Goal: Find specific page/section: Find specific page/section

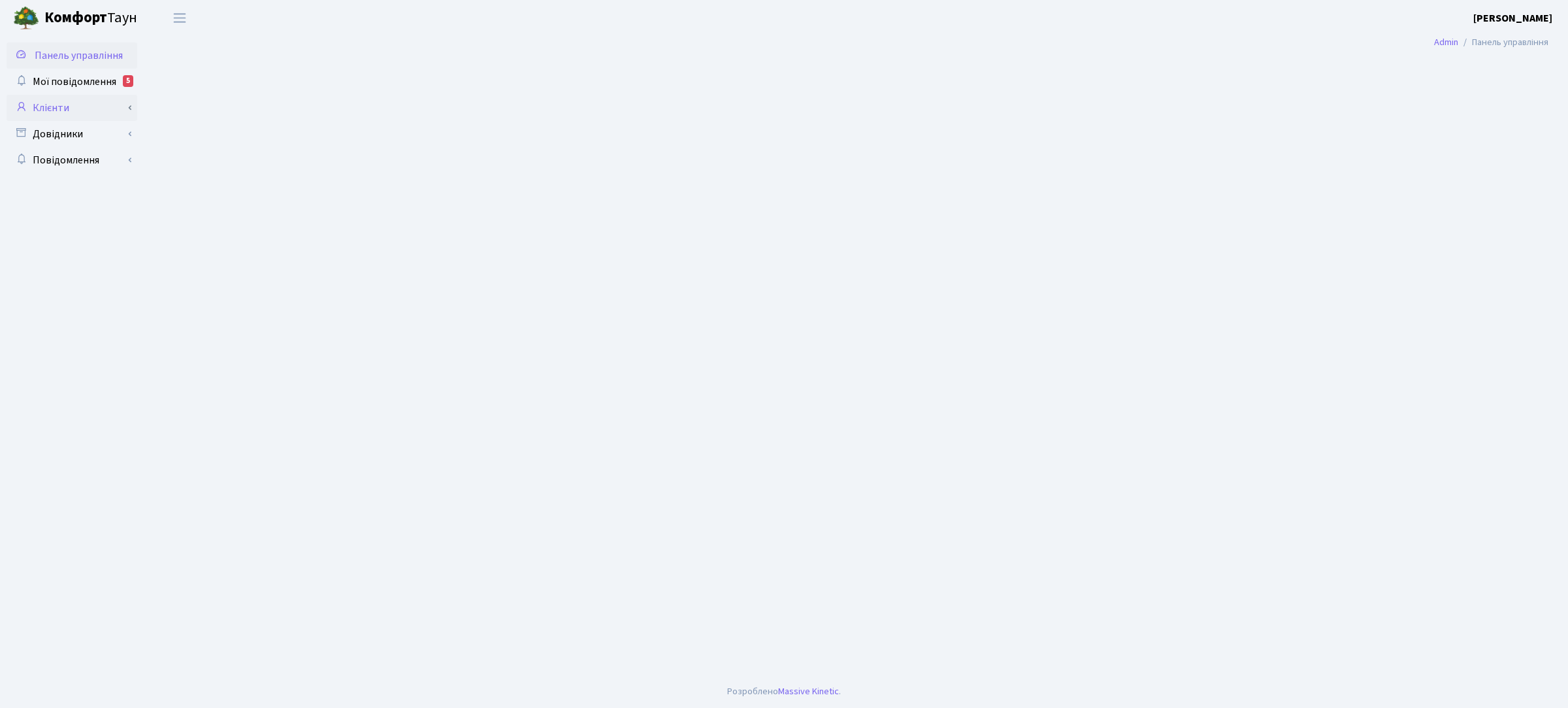
click at [77, 108] on link "Клієнти" at bounding box center [72, 107] width 131 height 27
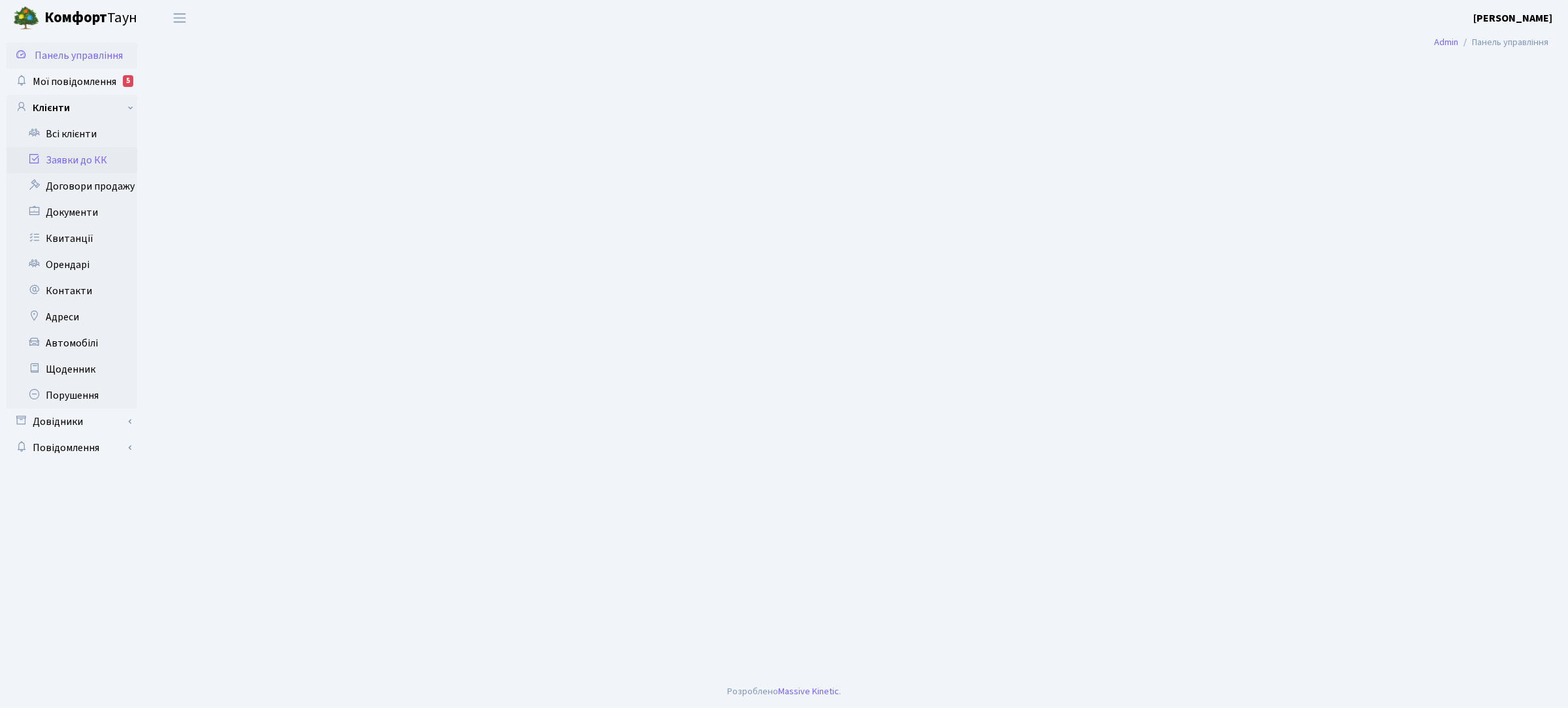
click at [87, 161] on link "Заявки до КК" at bounding box center [72, 160] width 131 height 27
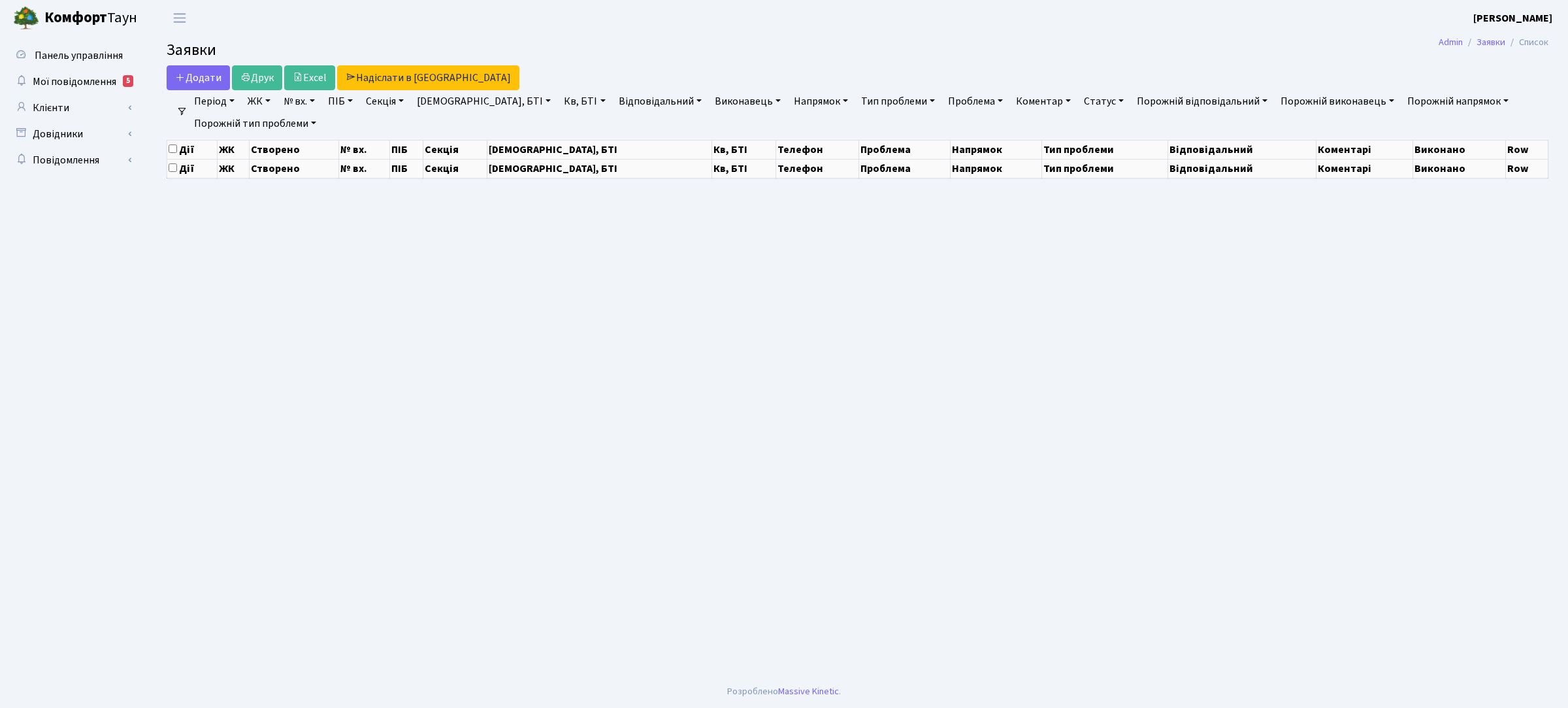
select select "25"
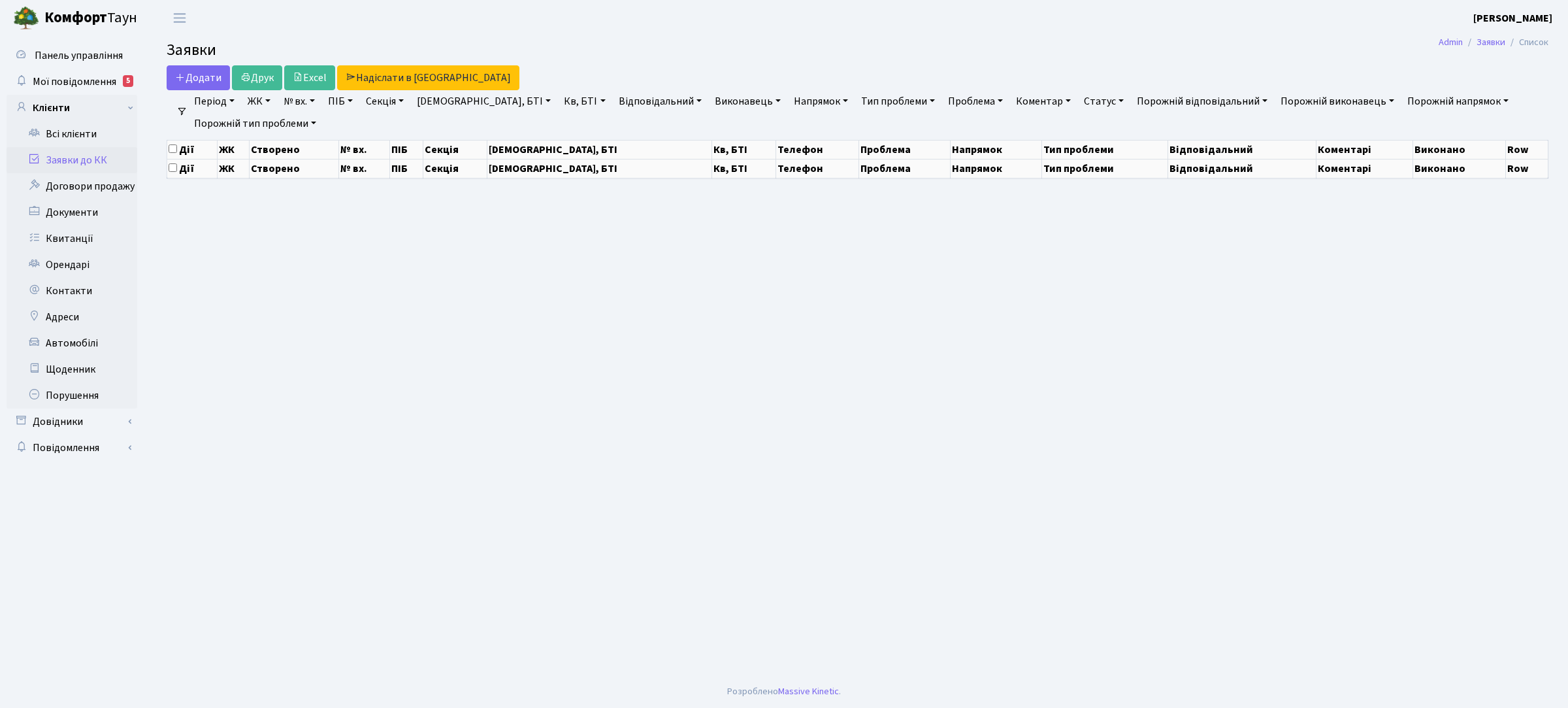
select select "25"
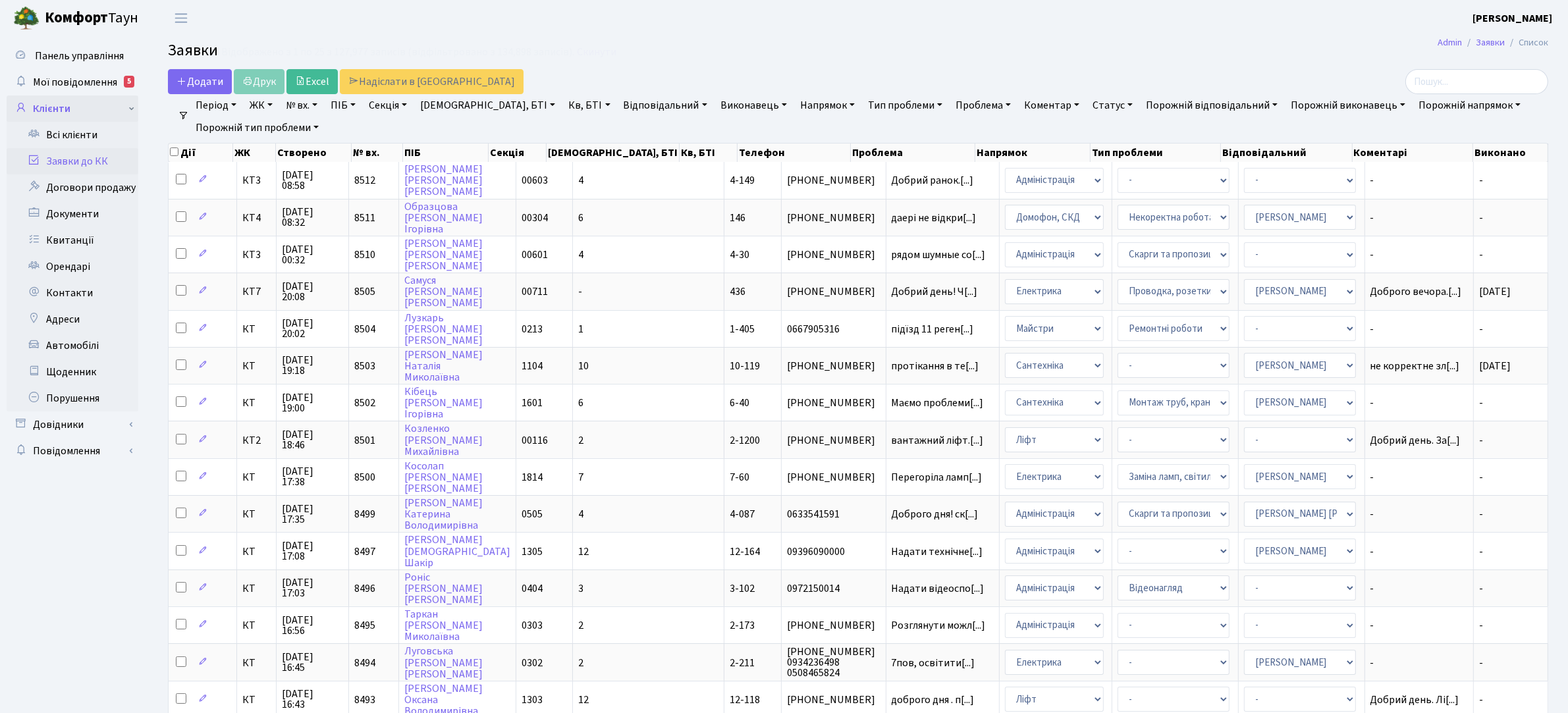
click at [62, 103] on link "Клієнти" at bounding box center [72, 108] width 132 height 27
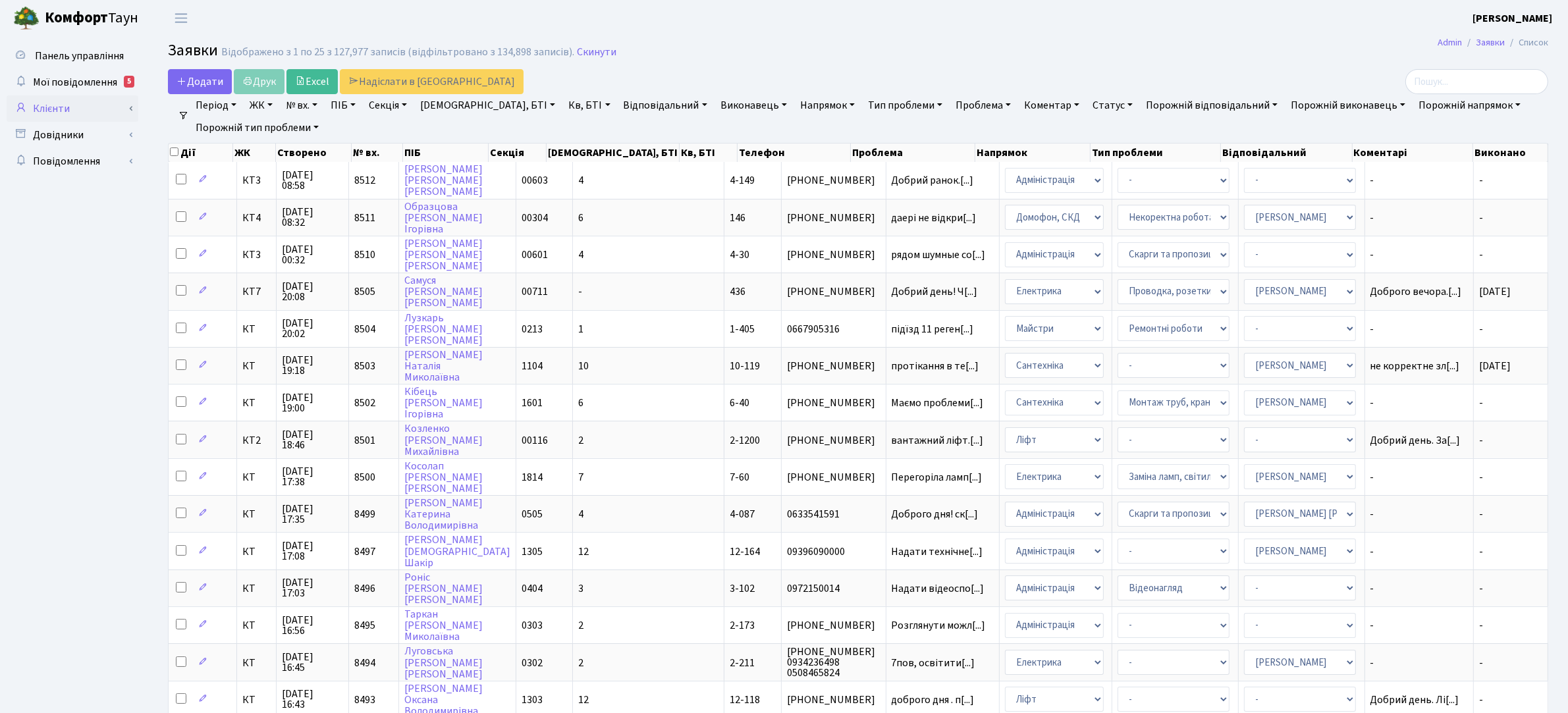
click at [73, 113] on link "Клієнти" at bounding box center [72, 108] width 132 height 27
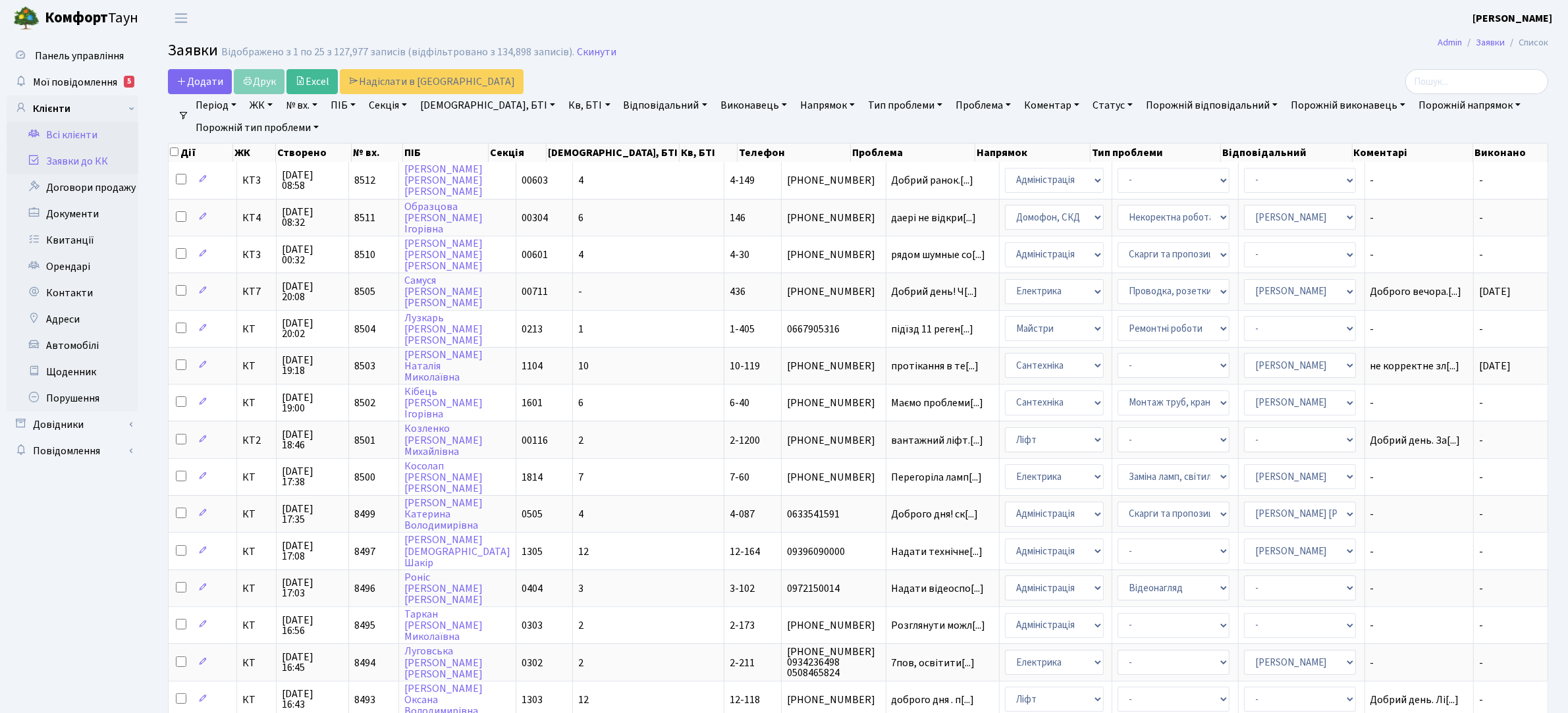
click at [81, 139] on link "Всі клієнти" at bounding box center [72, 135] width 132 height 27
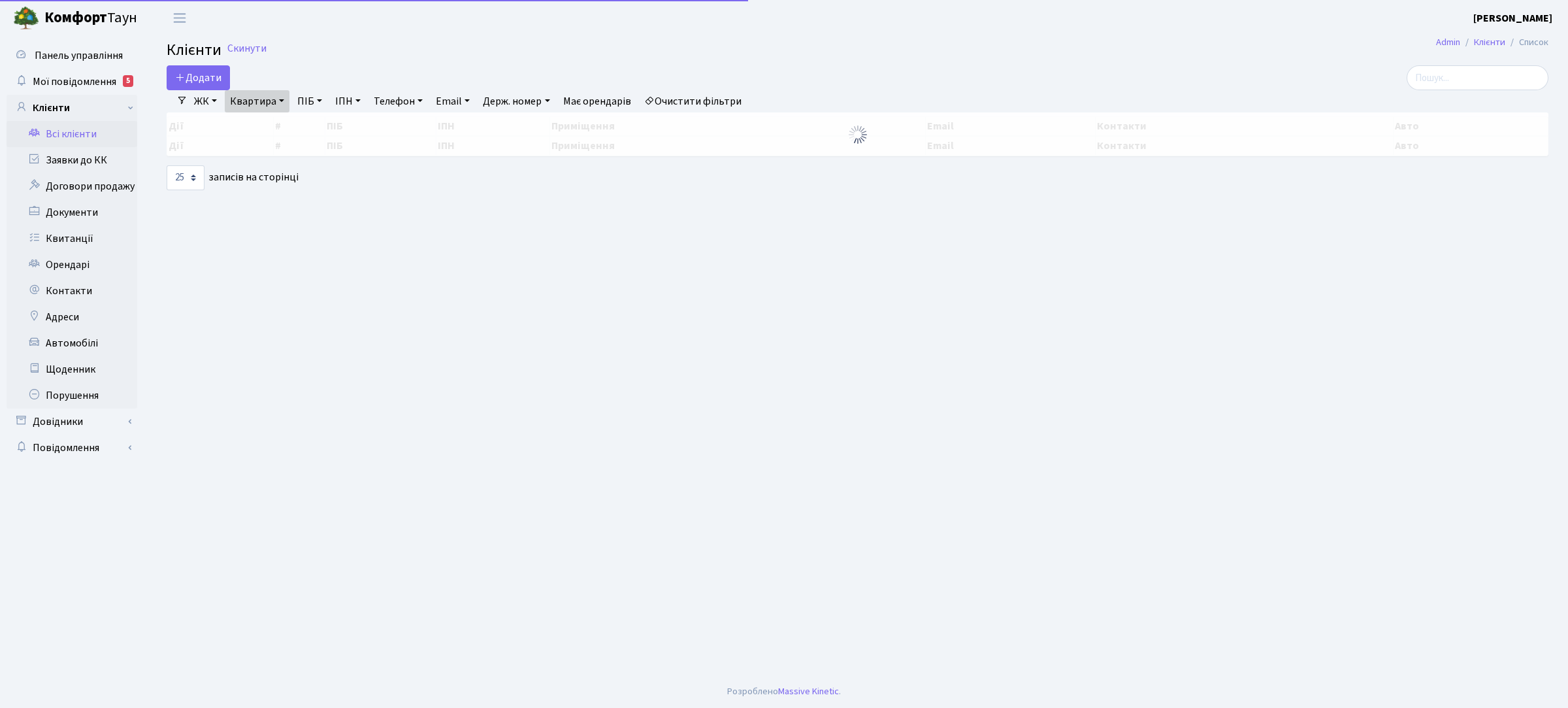
select select
select select "25"
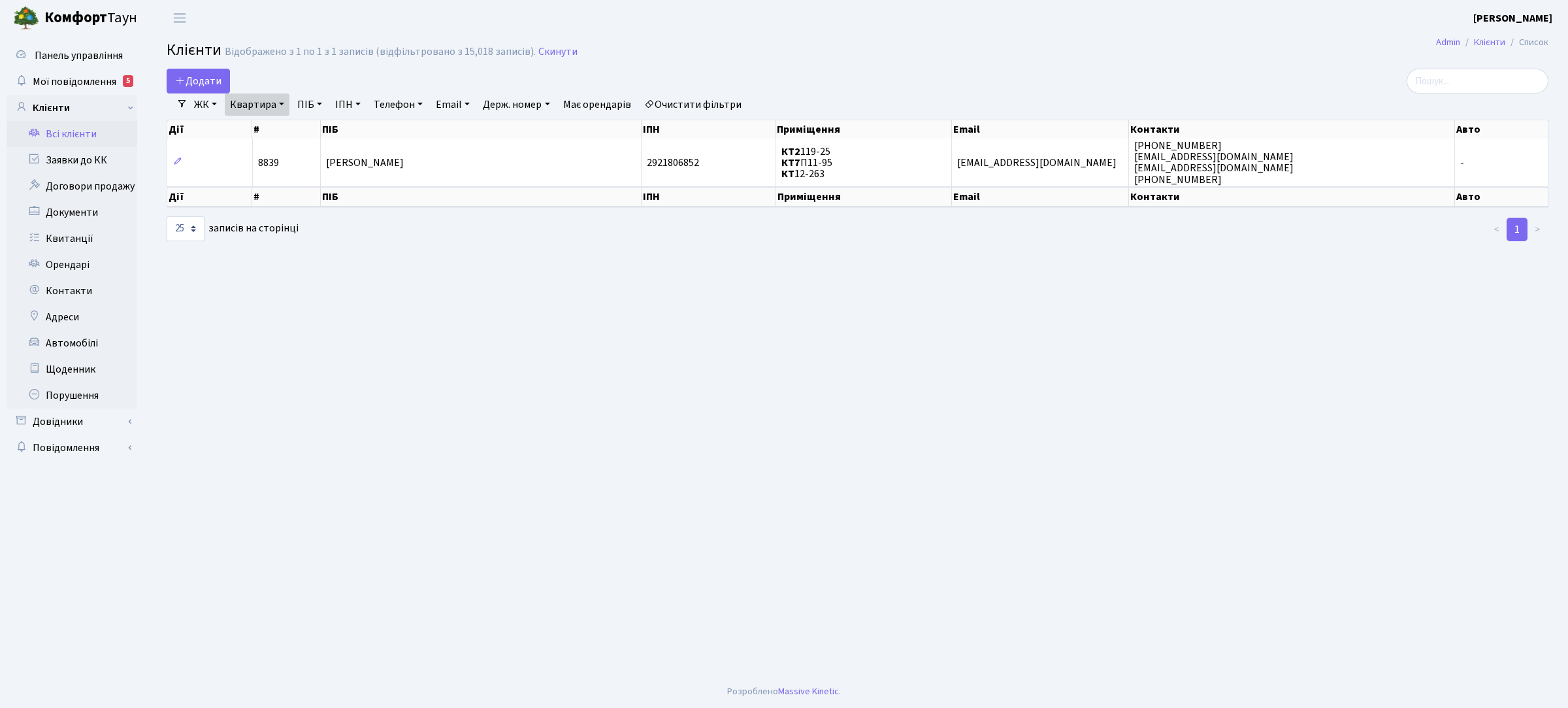
click at [209, 103] on link "ЖК" at bounding box center [205, 104] width 33 height 23
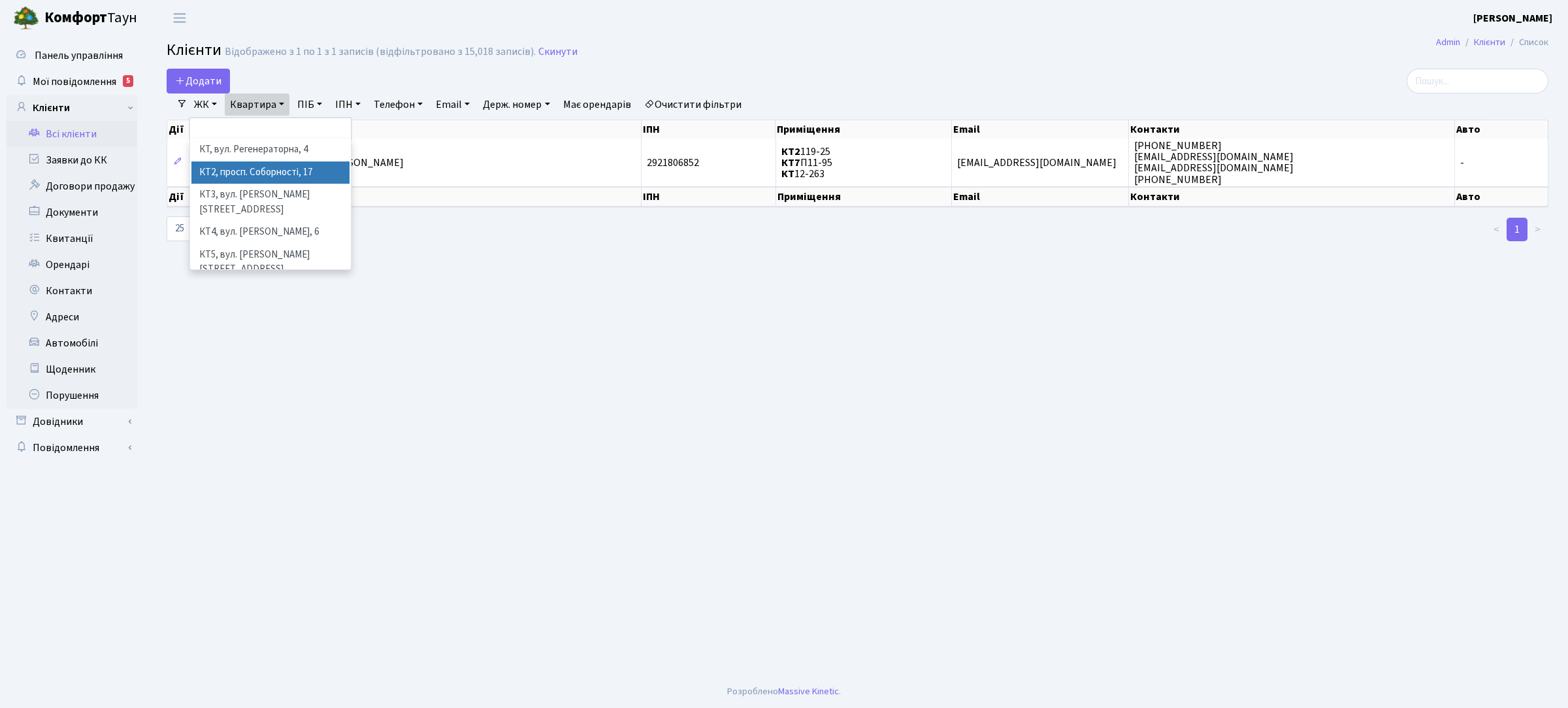
click at [249, 169] on li "КТ2, просп. Соборності, 17" at bounding box center [270, 172] width 158 height 23
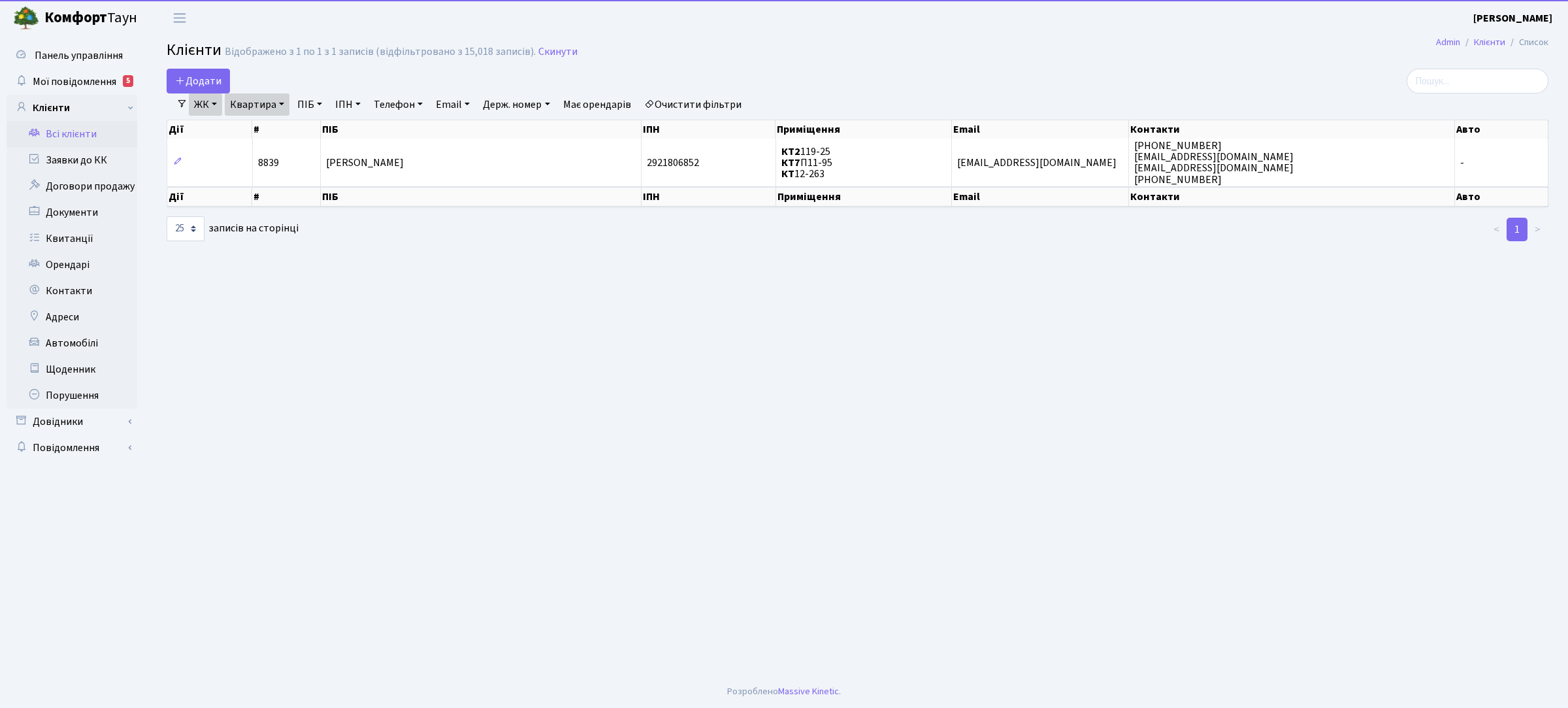
click at [272, 103] on link "Квартира" at bounding box center [258, 104] width 65 height 23
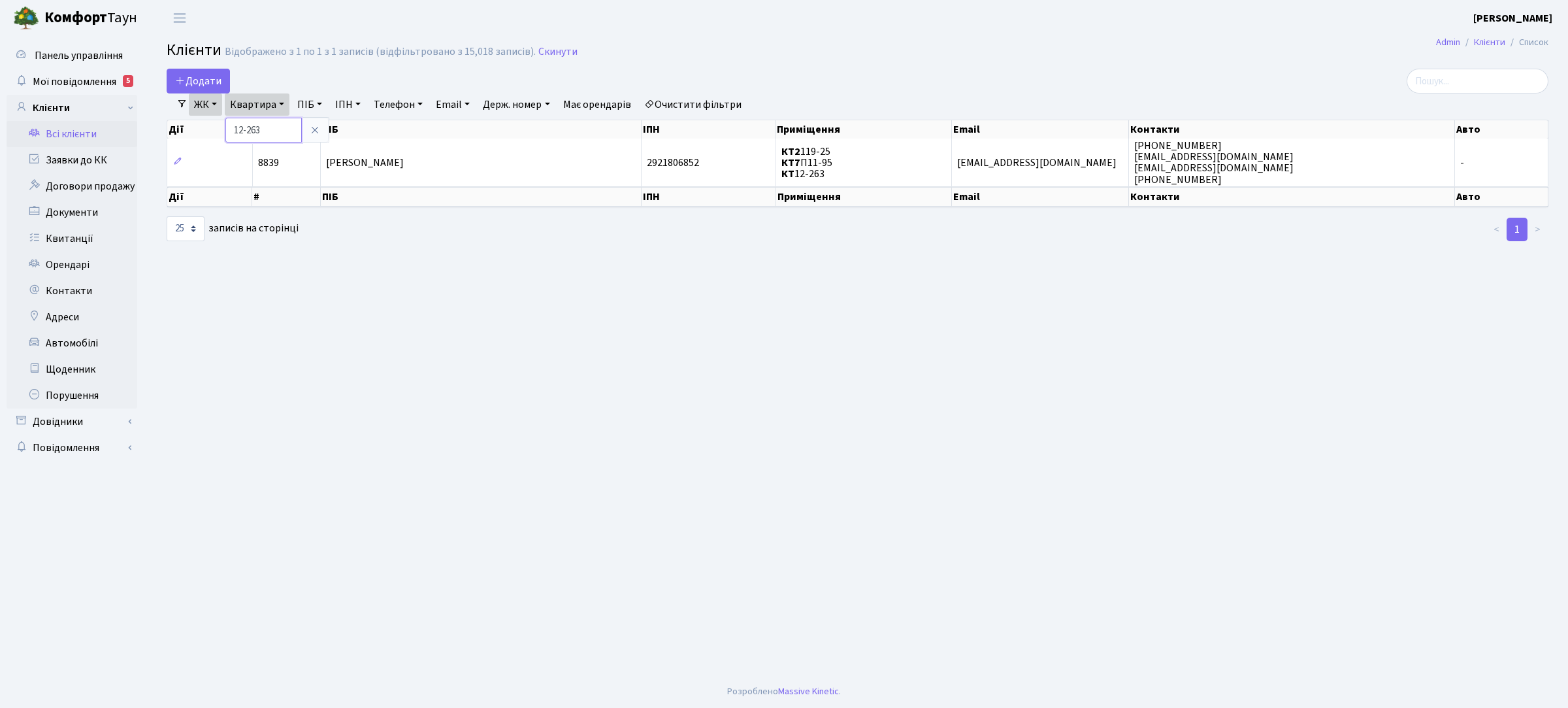
click at [271, 128] on input "12-263" at bounding box center [263, 130] width 77 height 25
type input "1"
type input "2-1123"
